Goal: Information Seeking & Learning: Learn about a topic

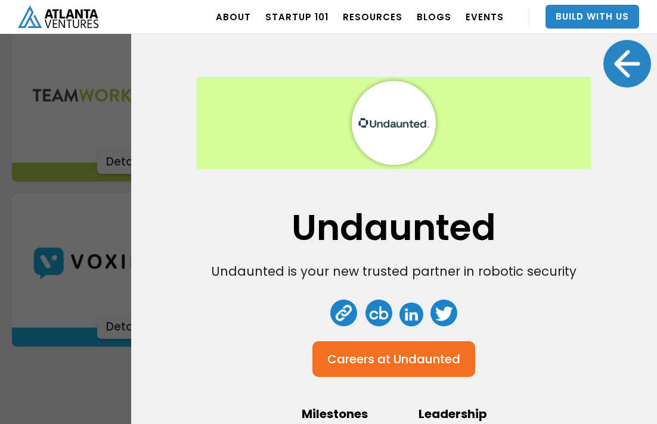
click at [124, 173] on div "Undaunted Undaunted is your new trusted partner in robotic security Careers at …" at bounding box center [328, 212] width 657 height 424
click at [114, 191] on div "Undaunted Undaunted is your new trusted partner in robotic security Careers at …" at bounding box center [328, 212] width 657 height 424
click at [611, 65] on div at bounding box center [627, 64] width 48 height 48
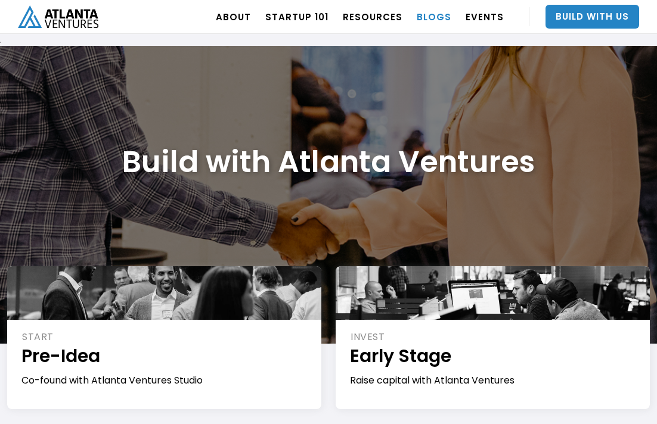
click at [431, 20] on link "BLOGS" at bounding box center [434, 16] width 35 height 33
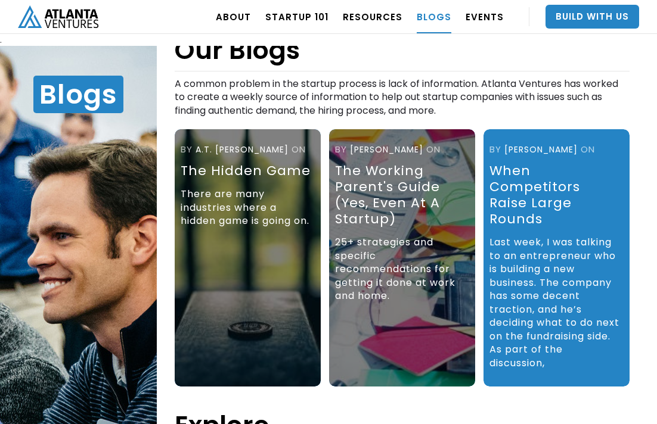
scroll to position [41, 0]
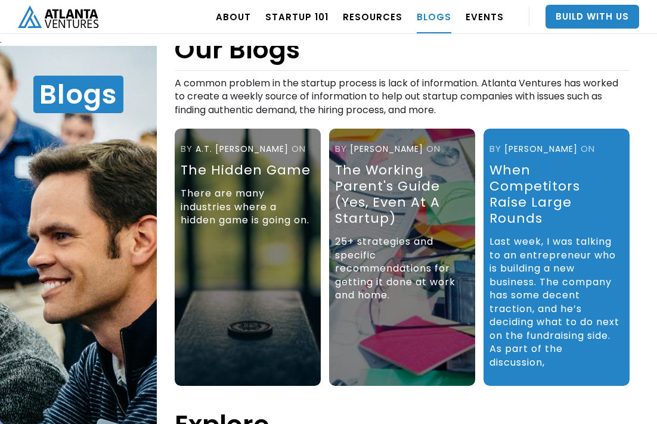
click at [281, 198] on div "There are many industries where a hidden game is going on." at bounding box center [246, 210] width 131 height 58
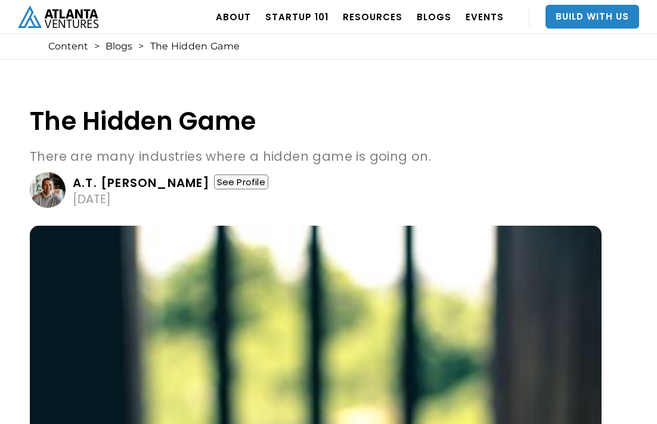
click at [214, 177] on div "See Profile" at bounding box center [241, 182] width 54 height 15
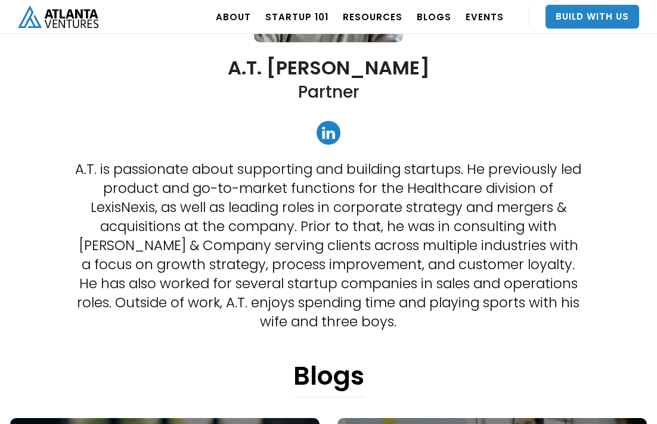
scroll to position [225, 0]
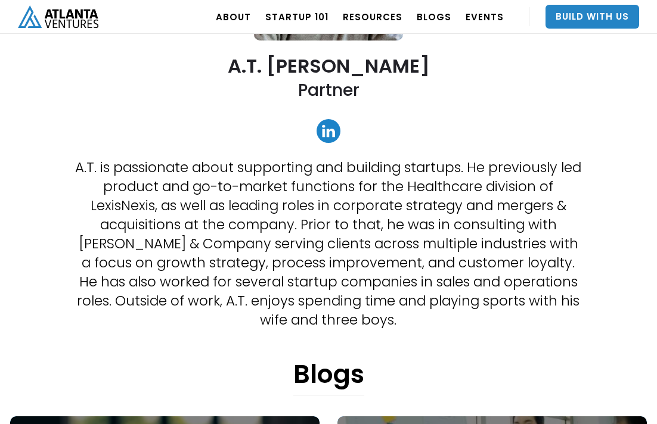
click at [333, 123] on link at bounding box center [328, 131] width 24 height 24
